Goal: Navigation & Orientation: Find specific page/section

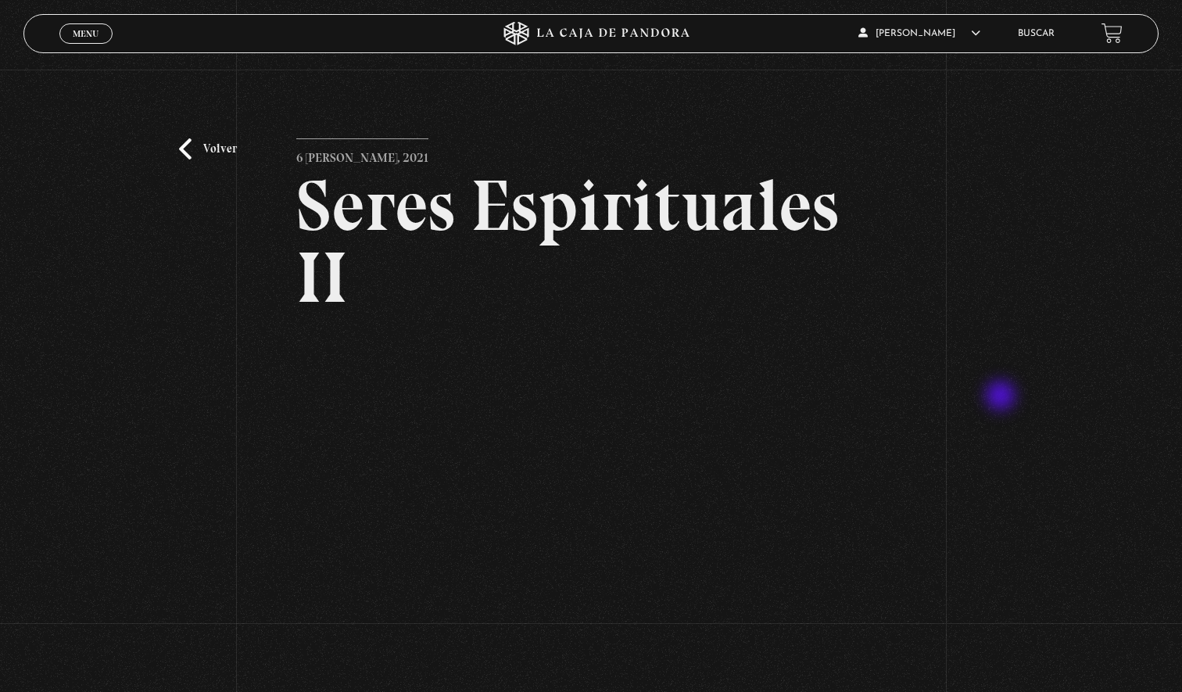
scroll to position [102, 0]
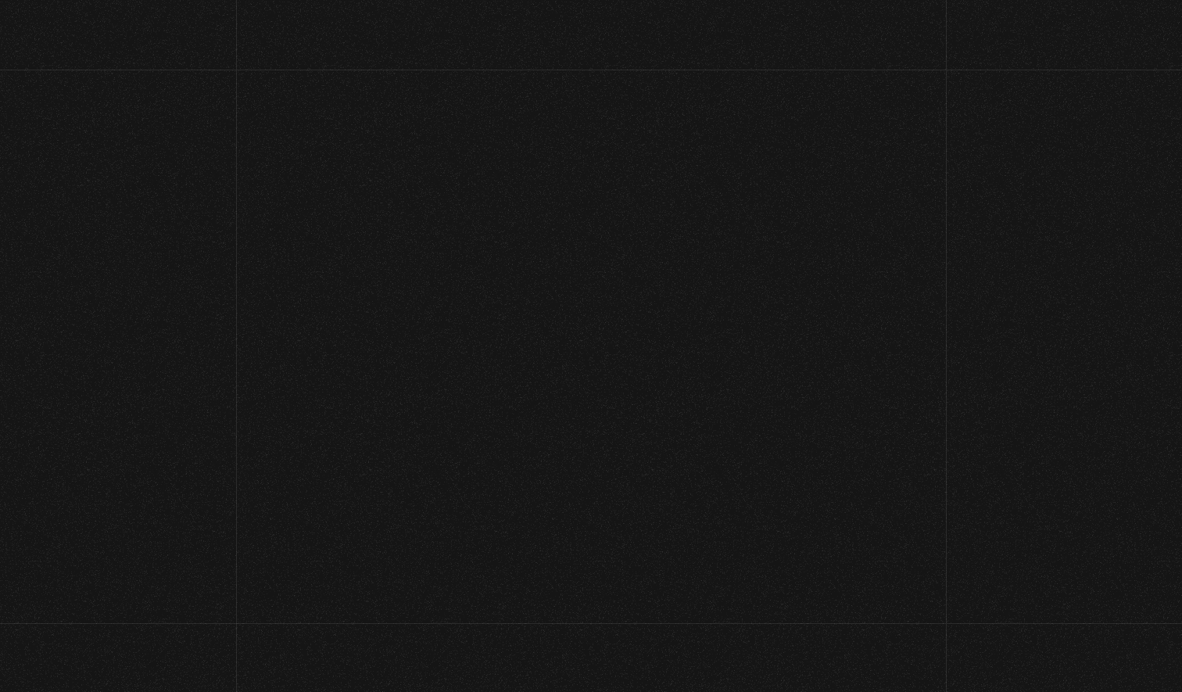
scroll to position [102, 0]
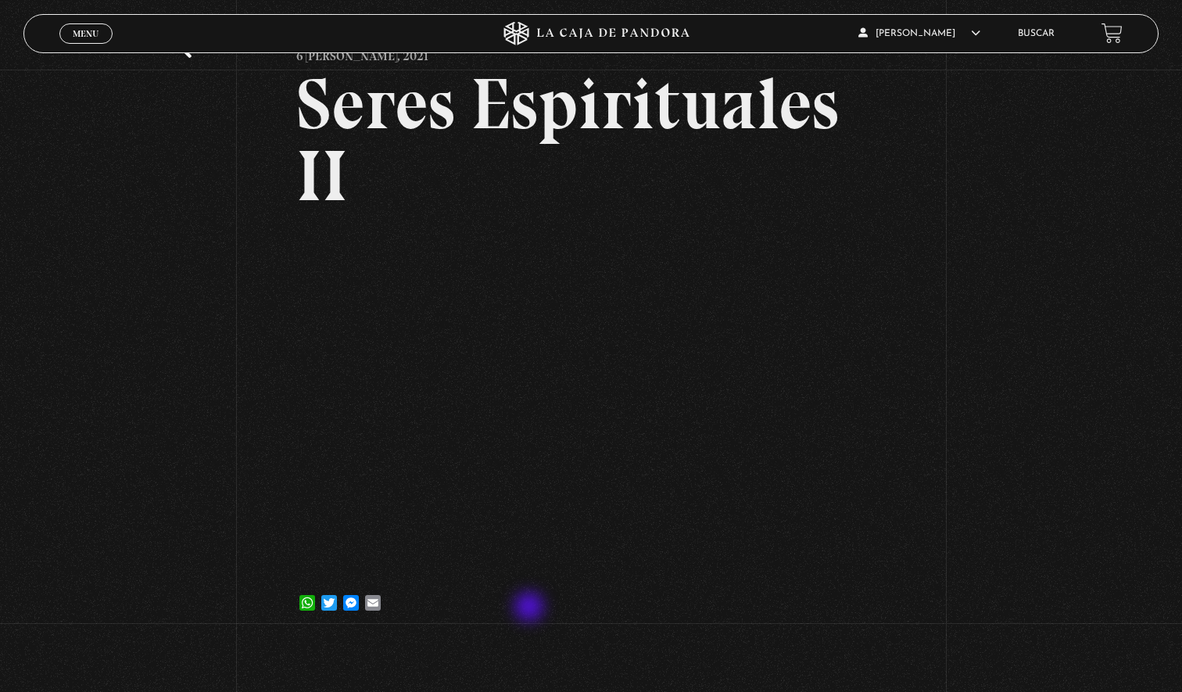
click at [531, 608] on div "WhatsApp Twitter Messenger Email" at bounding box center [591, 594] width 590 height 31
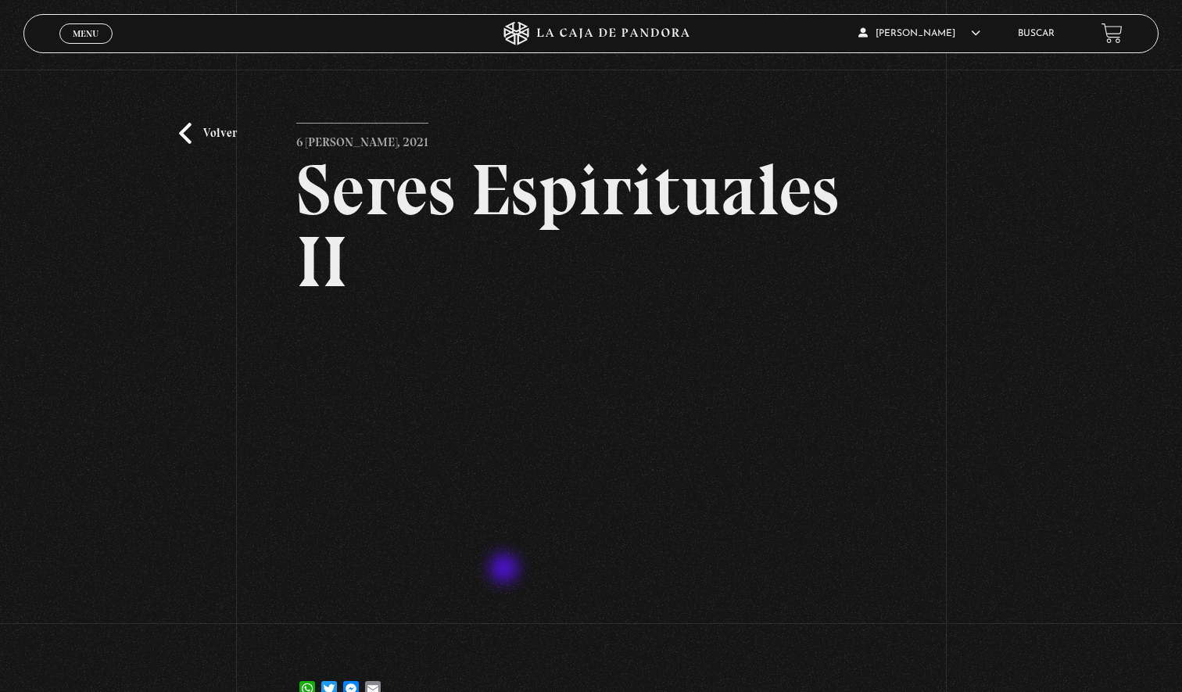
scroll to position [0, 0]
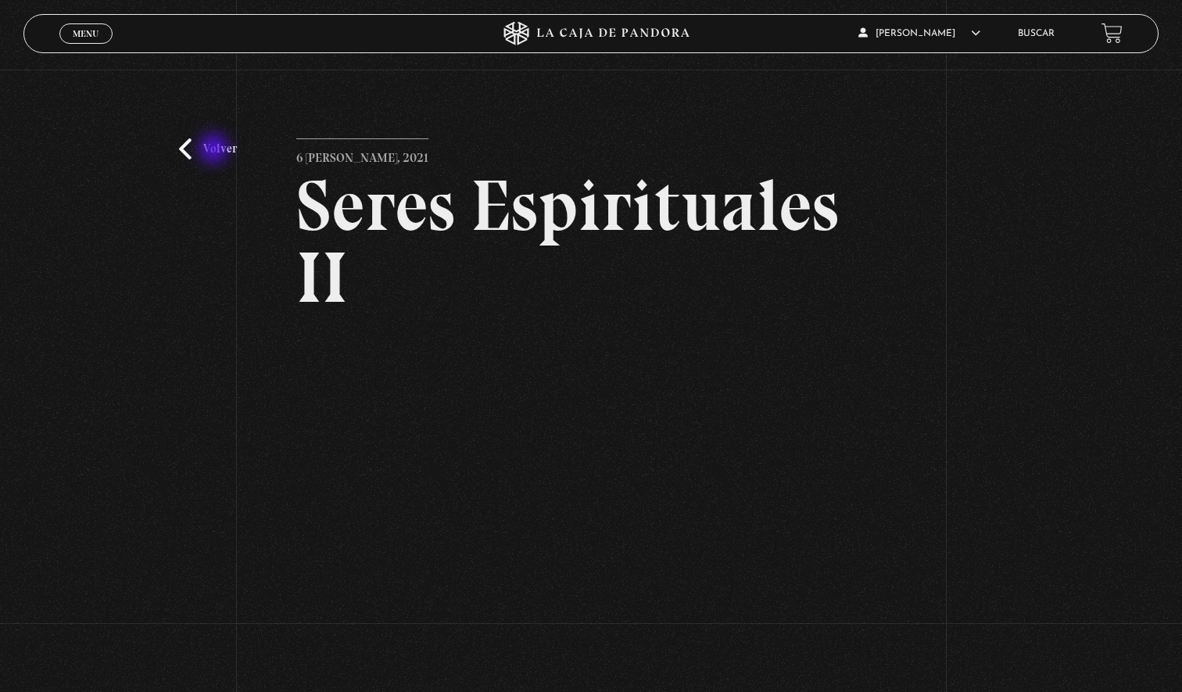
click at [215, 150] on link "Volver" at bounding box center [208, 148] width 58 height 21
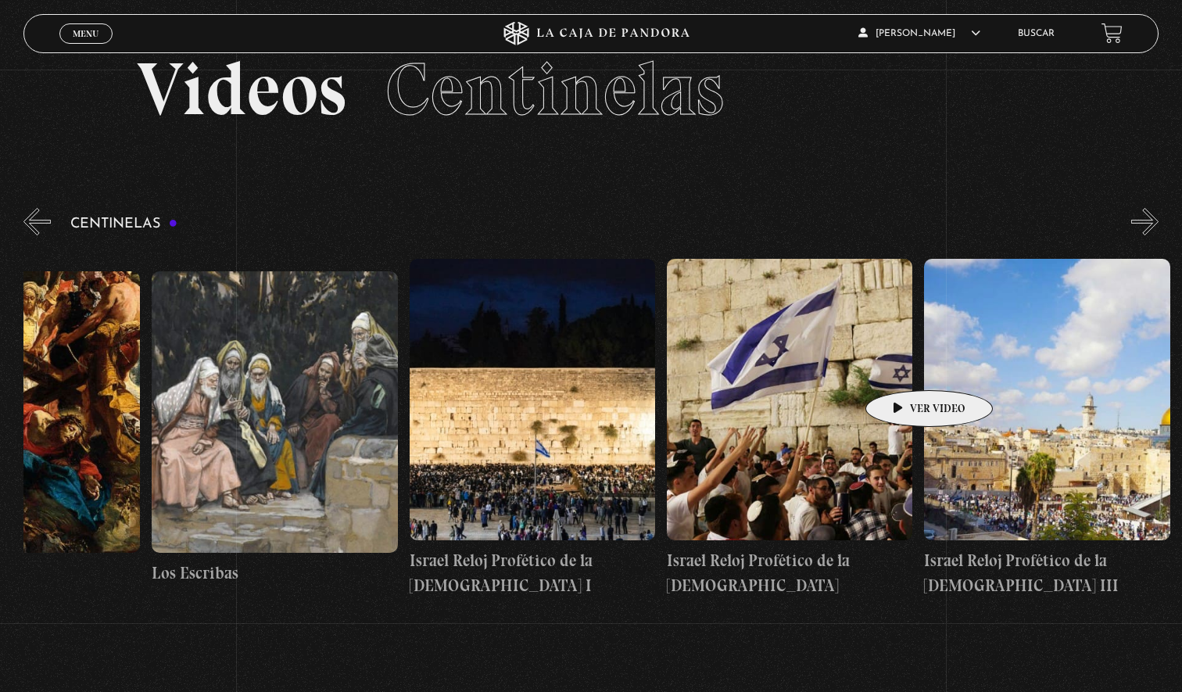
scroll to position [0, 27997]
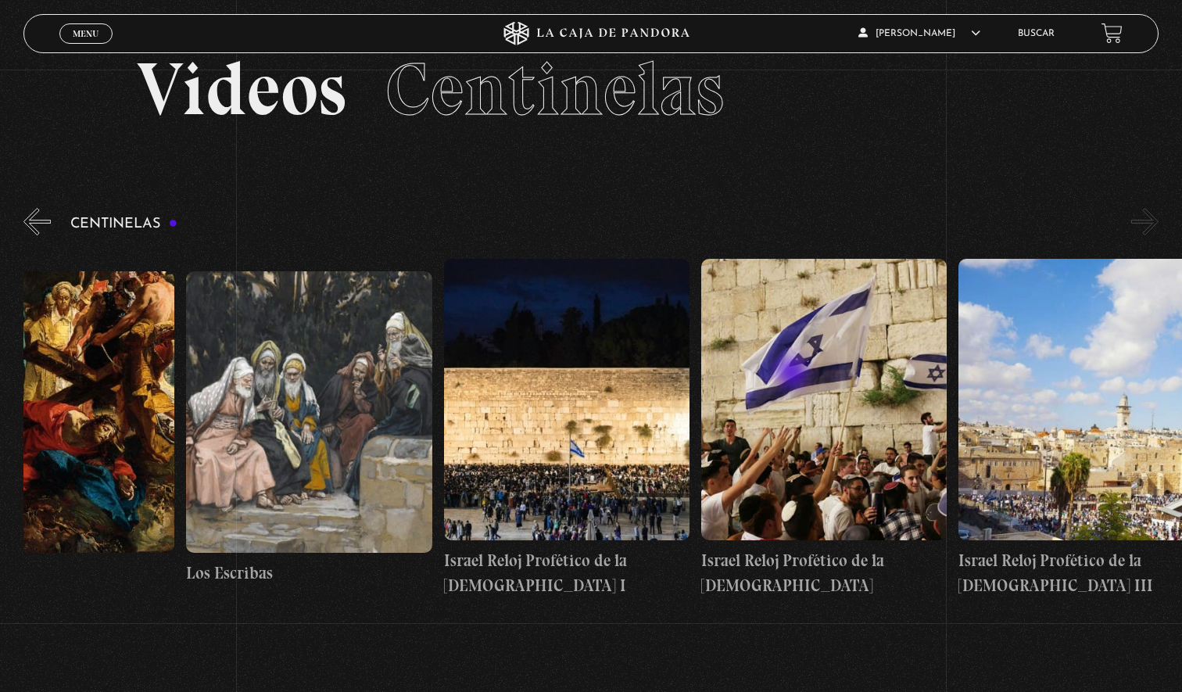
scroll to position [0, 28180]
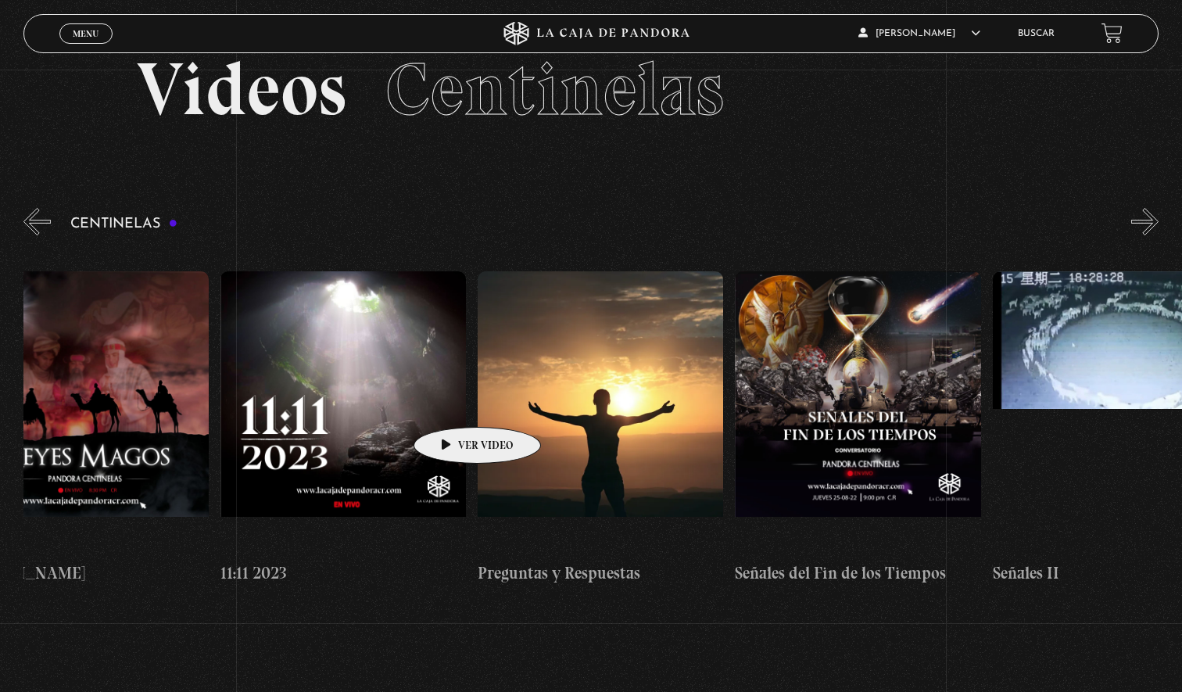
scroll to position [0, 11982]
